Goal: Navigation & Orientation: Find specific page/section

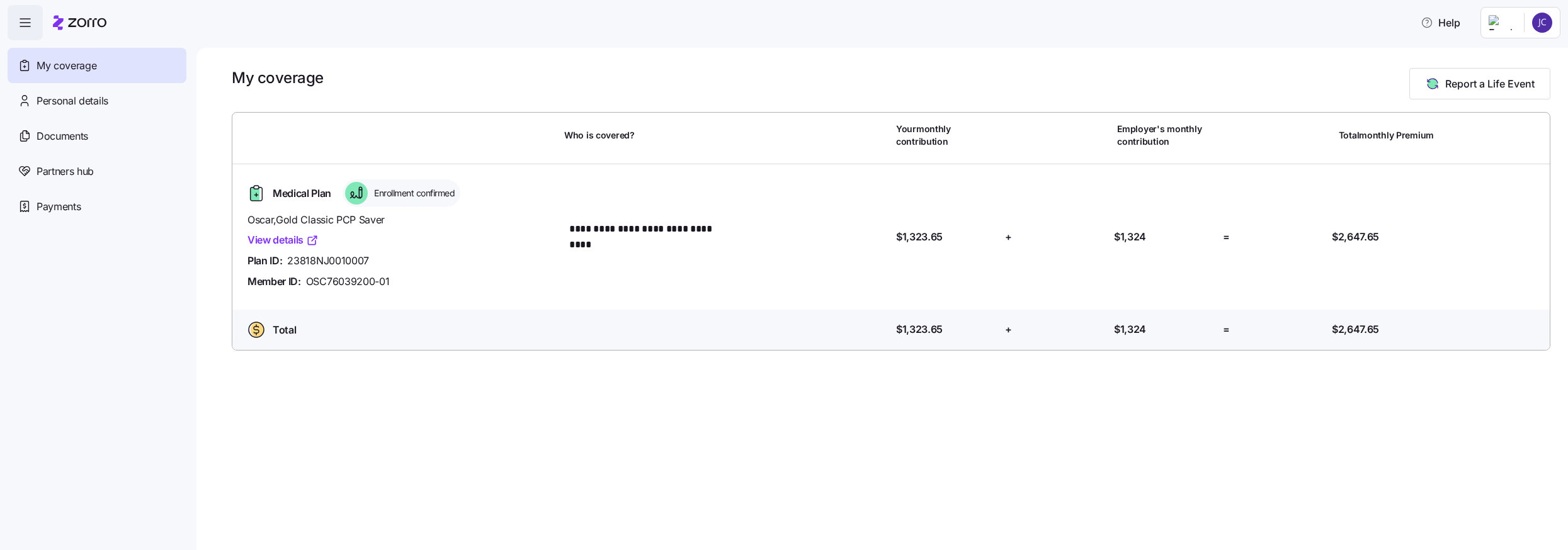
click at [290, 242] on link "View details" at bounding box center [282, 240] width 71 height 15
click at [60, 105] on span "Personal details" at bounding box center [72, 101] width 72 height 15
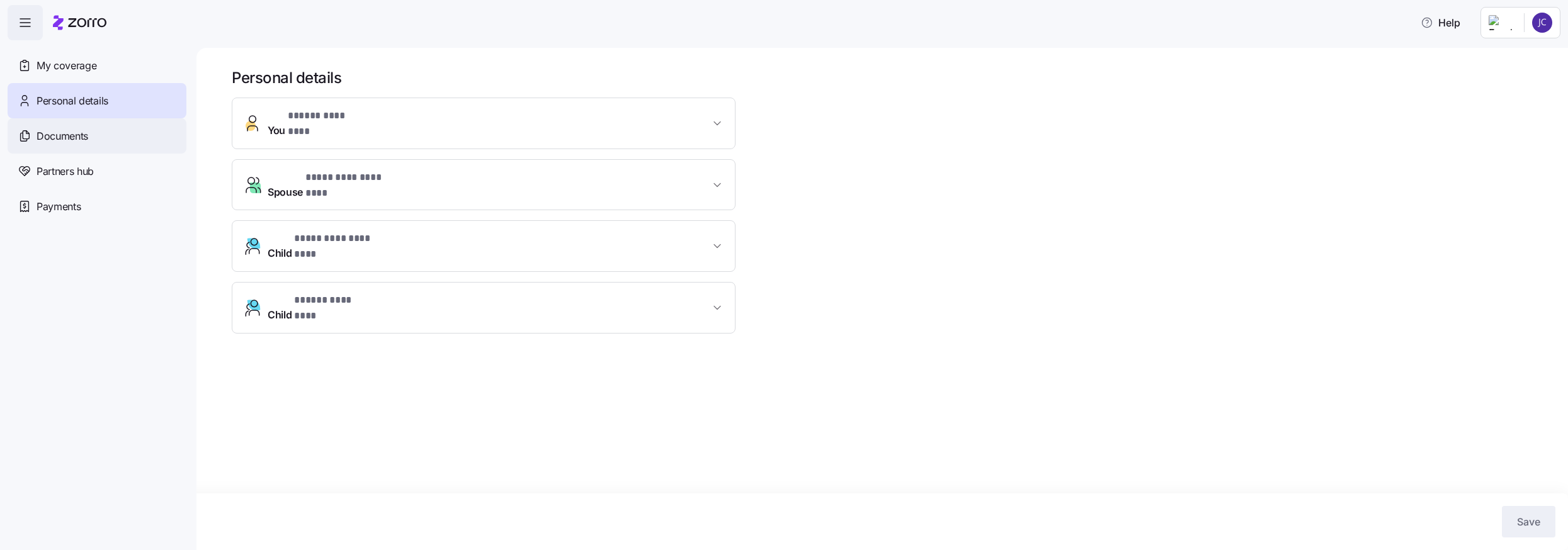
click at [59, 137] on span "Documents" at bounding box center [62, 136] width 51 height 15
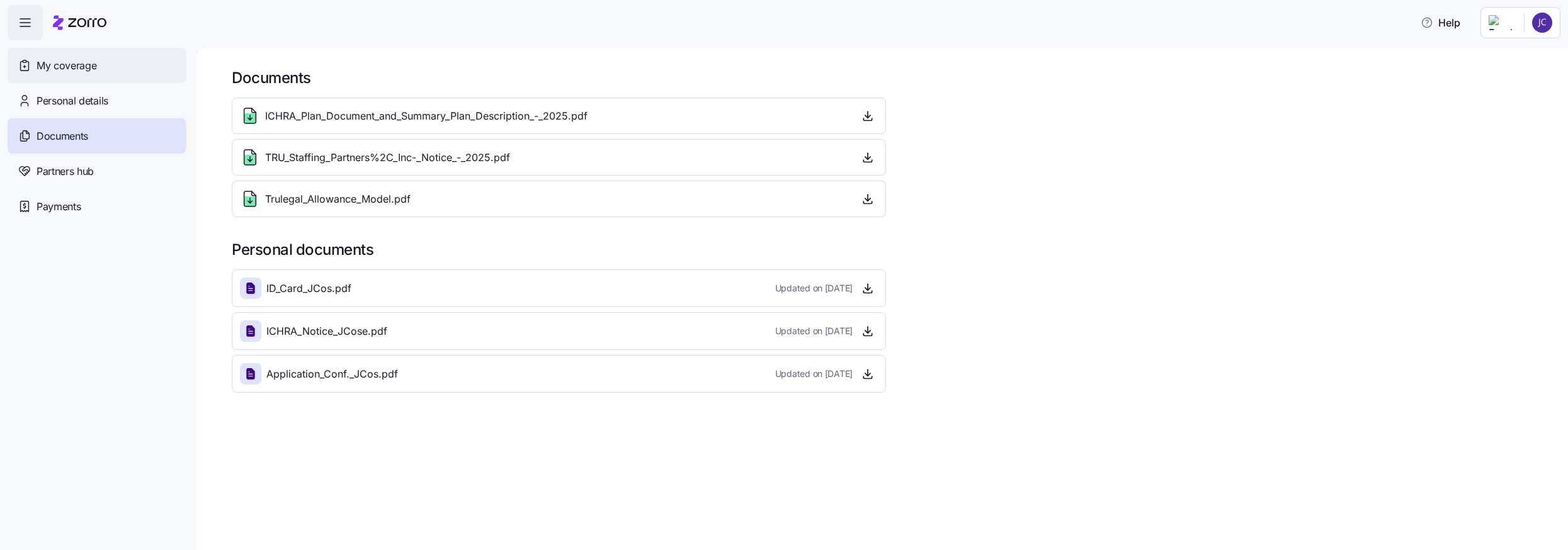
click at [68, 66] on span "My coverage" at bounding box center [67, 65] width 60 height 15
